Goal: Find specific page/section: Find specific page/section

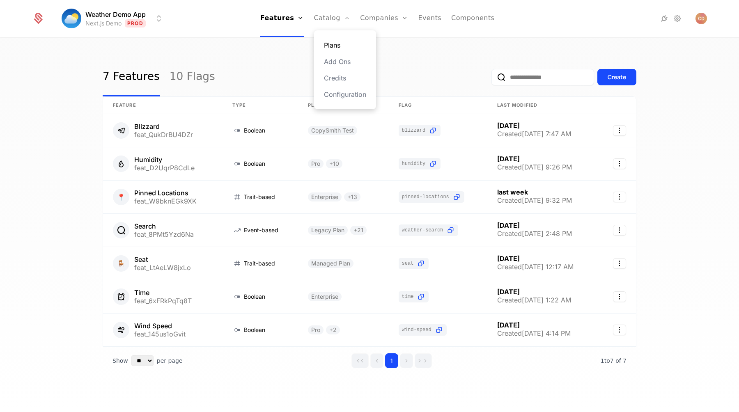
click at [332, 46] on link "Plans" at bounding box center [345, 45] width 42 height 10
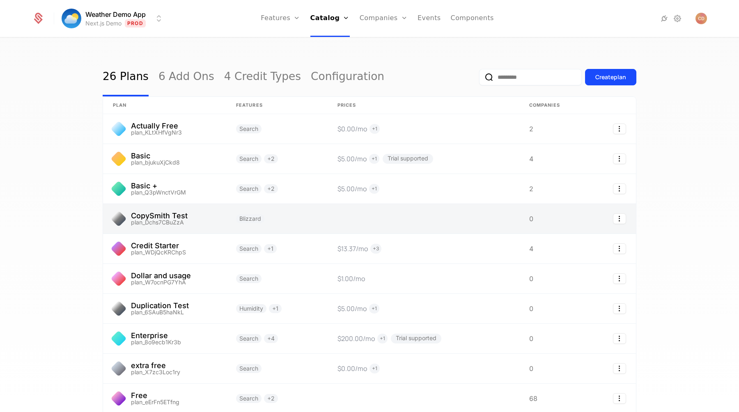
scroll to position [71, 0]
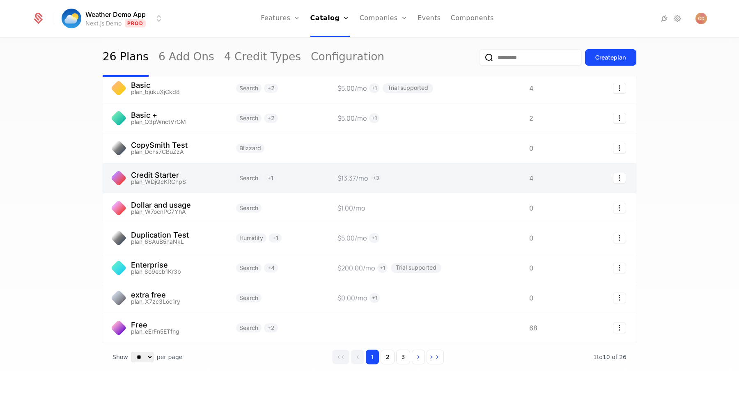
click at [199, 178] on link at bounding box center [164, 178] width 123 height 30
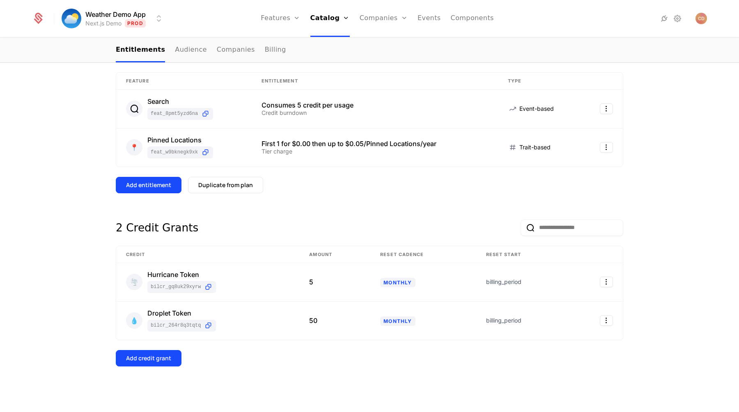
scroll to position [123, 0]
